Goal: Information Seeking & Learning: Learn about a topic

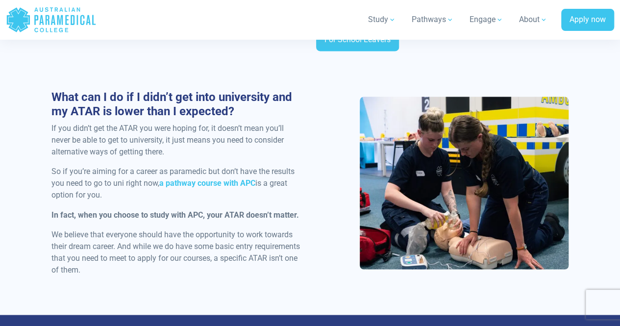
scroll to position [731, 0]
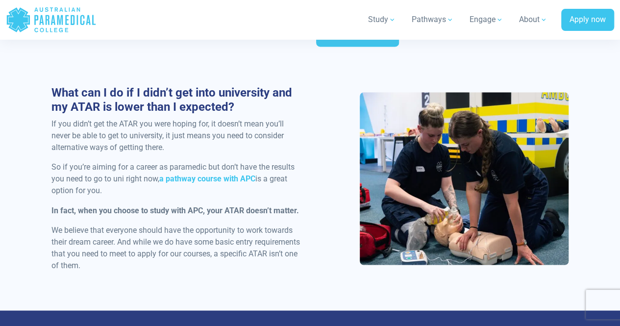
click at [311, 256] on div "What can I do if I didn’t get into university and my ATAR is lower than I expec…" at bounding box center [310, 182] width 529 height 193
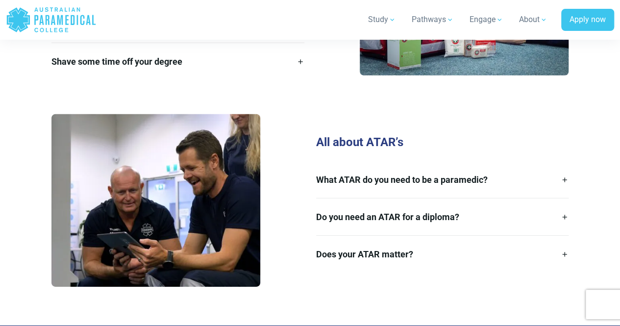
scroll to position [1423, 0]
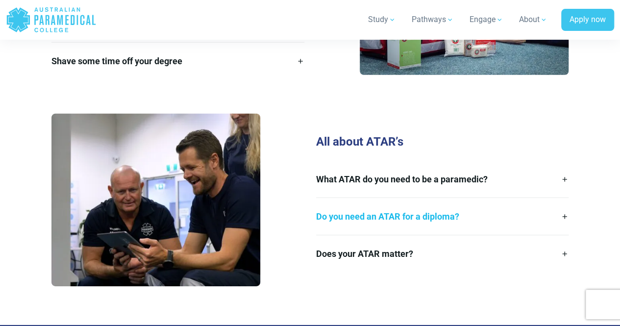
click at [377, 218] on link "Do you need an ATAR for a diploma?" at bounding box center [442, 216] width 252 height 37
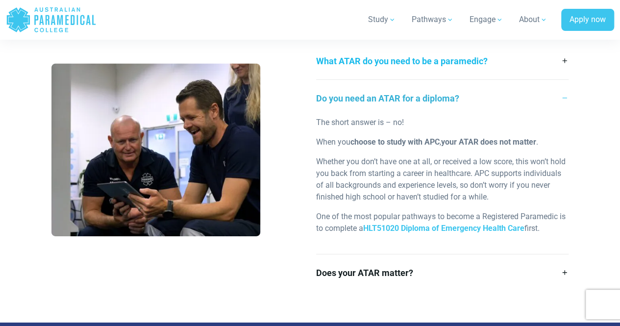
scroll to position [1531, 0]
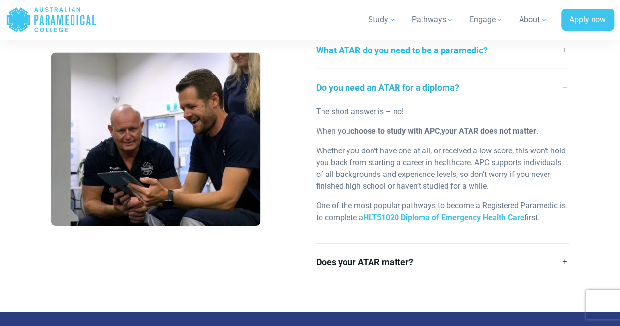
click at [491, 56] on link "What ATAR do you need to be a paramedic?" at bounding box center [442, 50] width 252 height 37
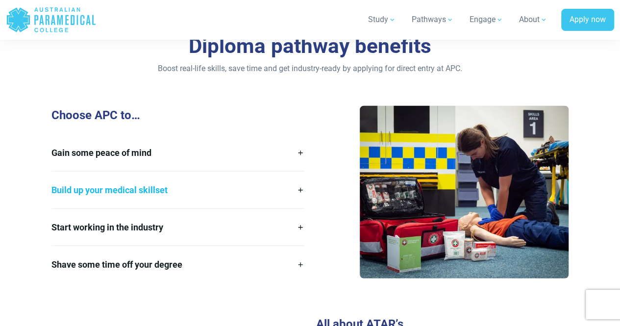
scroll to position [1219, 0]
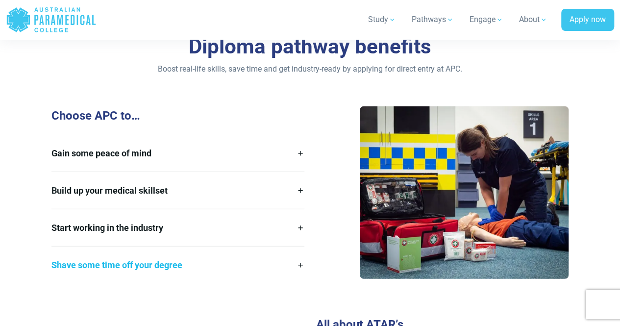
click at [222, 262] on link "Shave some time off your degree" at bounding box center [177, 265] width 252 height 37
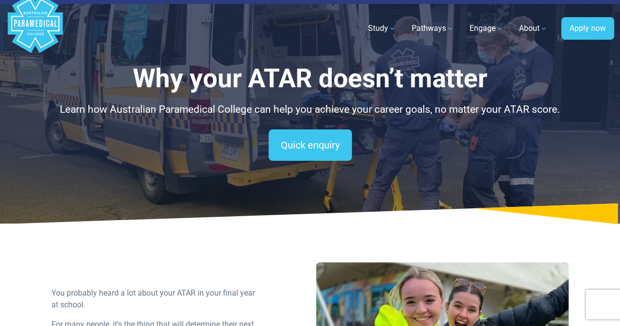
scroll to position [0, 0]
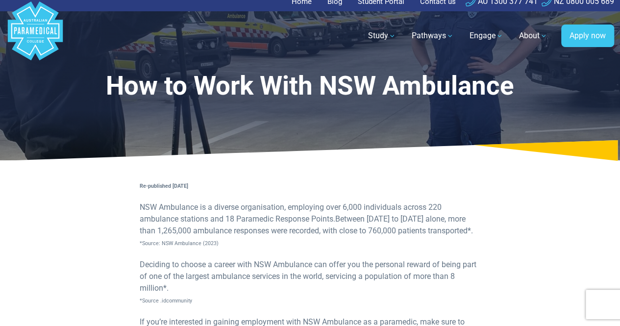
scroll to position [8, 0]
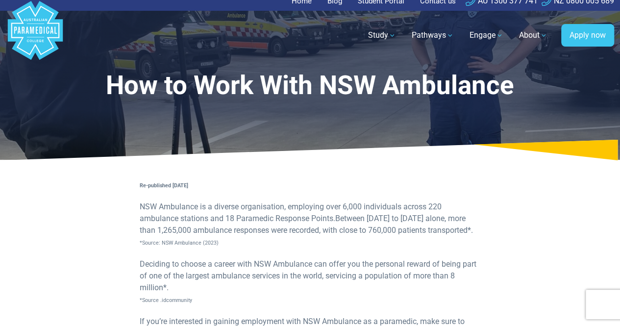
click at [303, 2] on link "Home" at bounding box center [305, 1] width 26 height 19
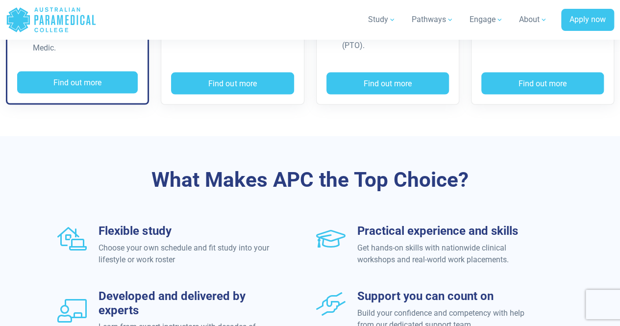
scroll to position [1043, 0]
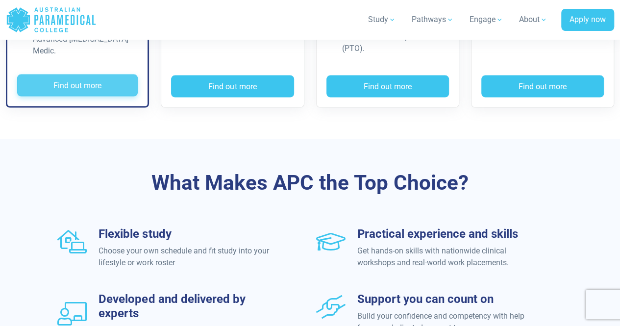
click at [106, 75] on button "Find out more" at bounding box center [77, 86] width 121 height 23
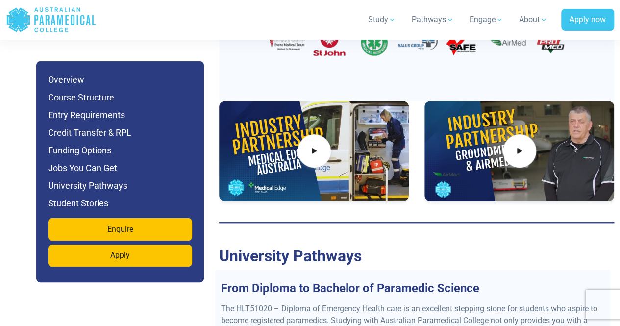
scroll to position [3911, 0]
